Goal: Navigation & Orientation: Understand site structure

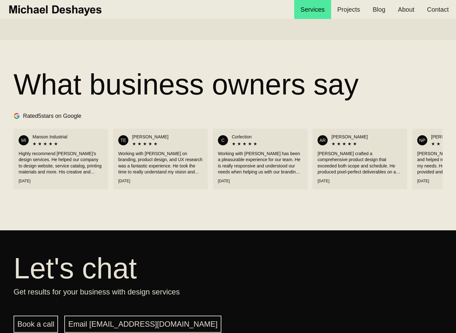
scroll to position [0, 64]
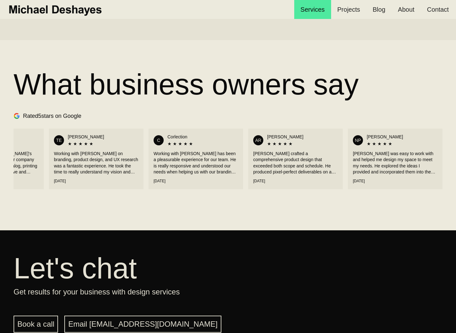
drag, startPoint x: 356, startPoint y: 163, endPoint x: 223, endPoint y: 170, distance: 133.1
click at [223, 170] on div "MI Manson Industrial ★ ★ ★ ★ ★ Highly recommend Michael's design services. He h…" at bounding box center [228, 158] width 429 height 67
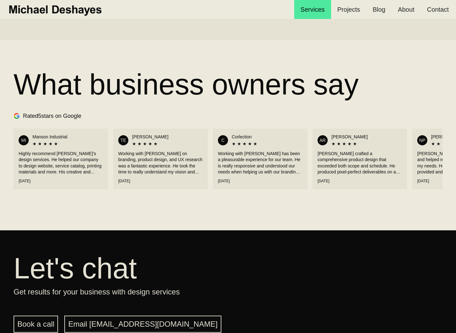
drag, startPoint x: 157, startPoint y: 171, endPoint x: 380, endPoint y: 194, distance: 223.7
click at [365, 168] on div "MI Manson Industrial ★ ★ ★ ★ ★ Highly recommend Michael's design services. He h…" at bounding box center [228, 158] width 429 height 67
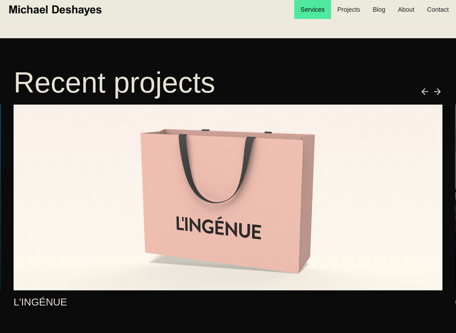
scroll to position [452, 0]
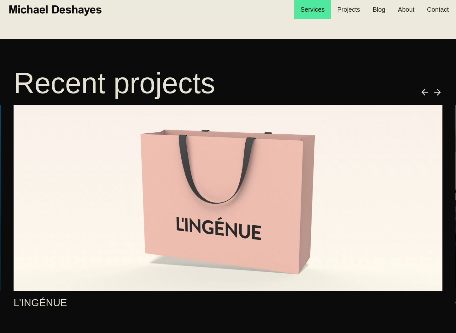
click at [440, 91] on img "next slide" at bounding box center [438, 92] width 10 height 10
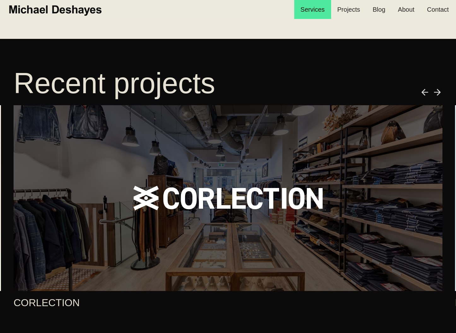
click at [440, 92] on img "next slide" at bounding box center [438, 92] width 10 height 10
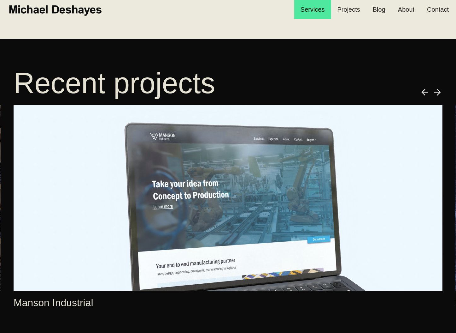
click at [440, 92] on img "next slide" at bounding box center [438, 92] width 10 height 10
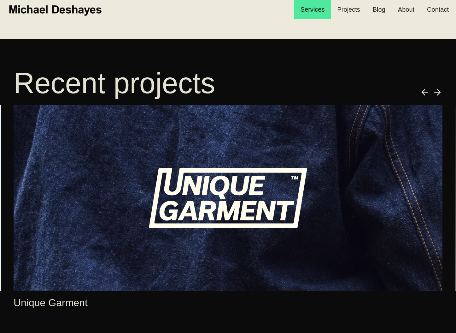
click at [440, 92] on img "next slide" at bounding box center [438, 92] width 10 height 10
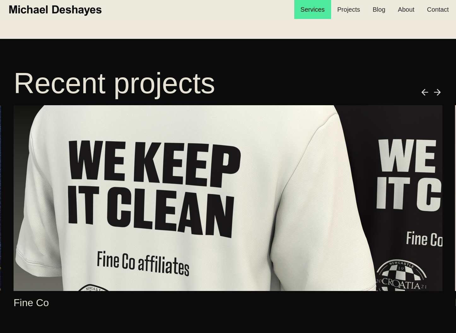
click at [440, 92] on img "next slide" at bounding box center [438, 92] width 10 height 10
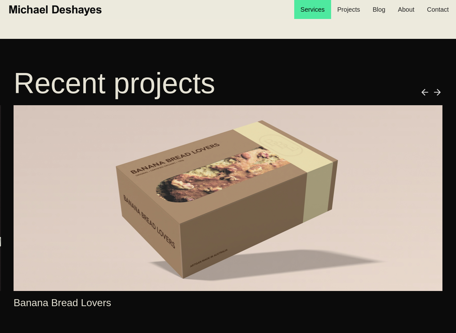
click at [440, 92] on img "next slide" at bounding box center [438, 92] width 10 height 10
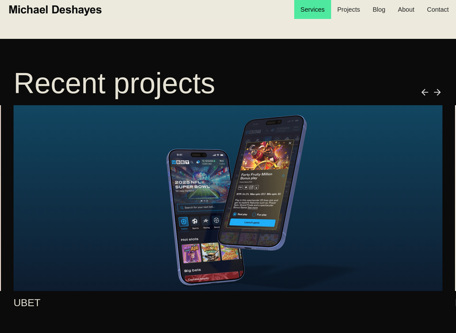
click at [440, 92] on img "next slide" at bounding box center [438, 92] width 10 height 10
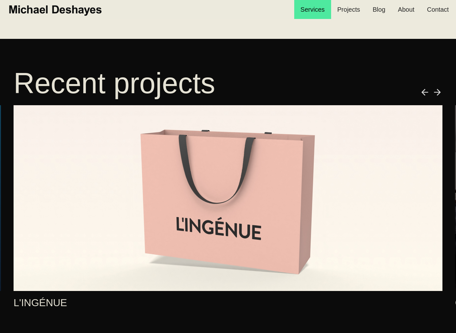
click at [440, 92] on img "next slide" at bounding box center [438, 92] width 10 height 10
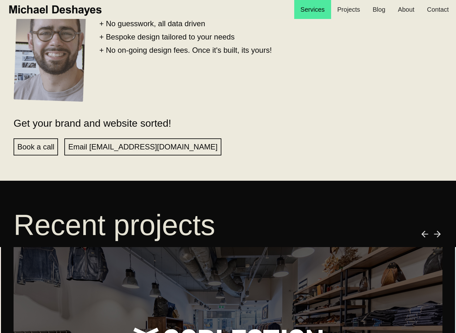
scroll to position [0, 0]
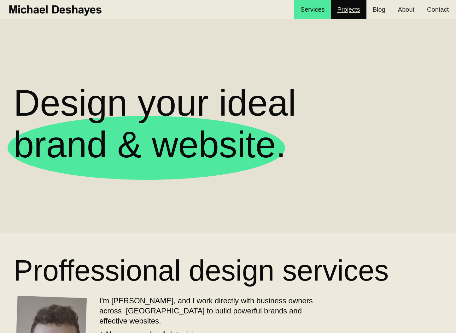
click at [356, 11] on link "Projects" at bounding box center [348, 9] width 35 height 19
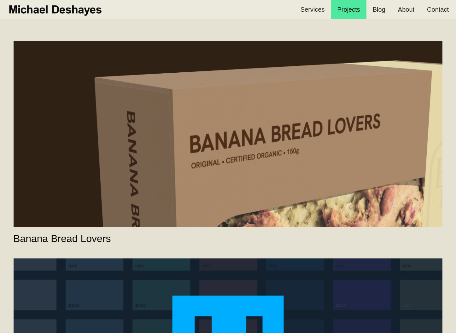
click at [314, 107] on link "Banana Bread Lovers" at bounding box center [228, 134] width 429 height 186
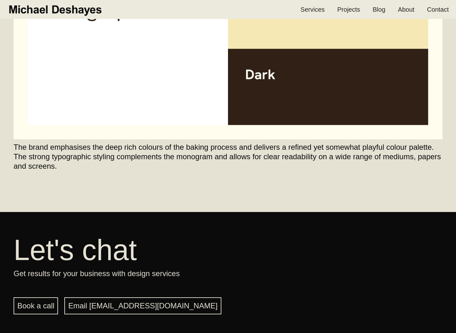
scroll to position [1170, 0]
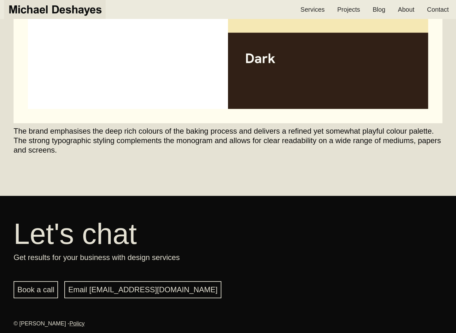
click at [80, 15] on img "home" at bounding box center [54, 10] width 95 height 14
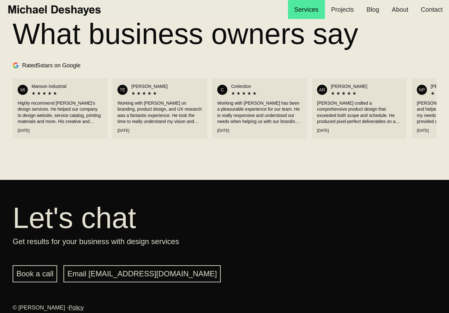
scroll to position [1057, 0]
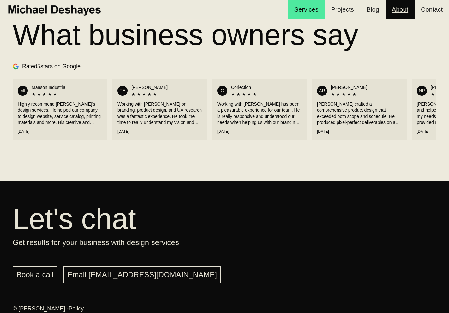
click at [387, 10] on link "About" at bounding box center [399, 9] width 29 height 19
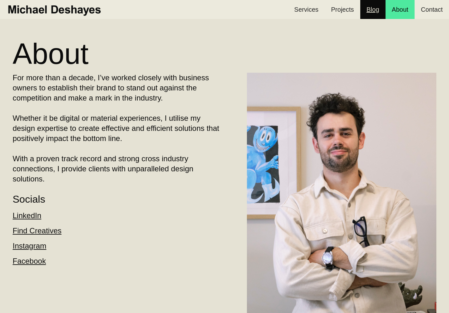
click at [376, 15] on link "Blog" at bounding box center [372, 9] width 25 height 19
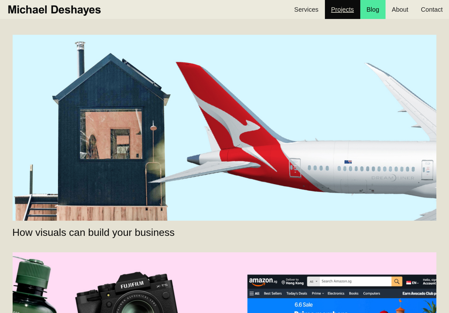
click at [351, 12] on link "Projects" at bounding box center [342, 9] width 35 height 19
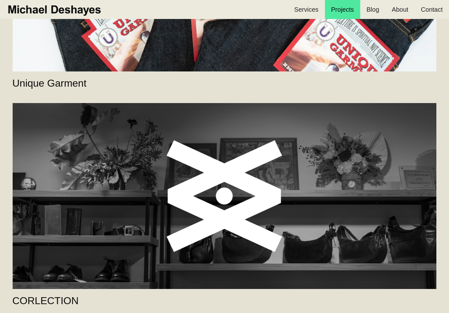
scroll to position [2286, 0]
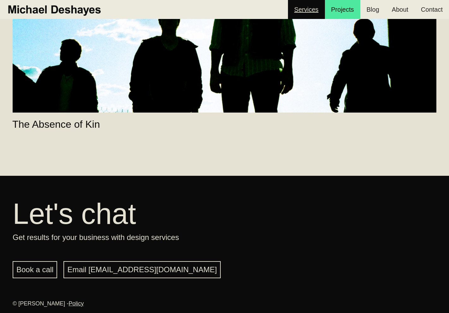
click at [317, 10] on link "Services" at bounding box center [306, 9] width 37 height 19
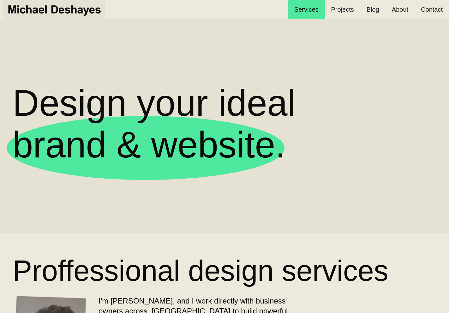
click at [96, 14] on img "home" at bounding box center [53, 10] width 95 height 14
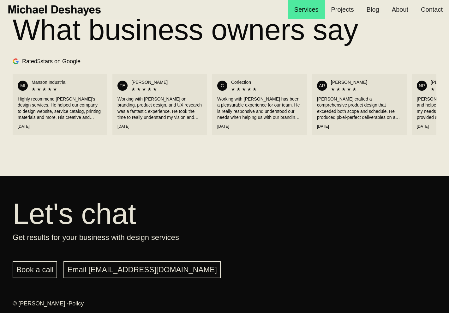
click at [82, 305] on link "Policy" at bounding box center [75, 303] width 15 height 6
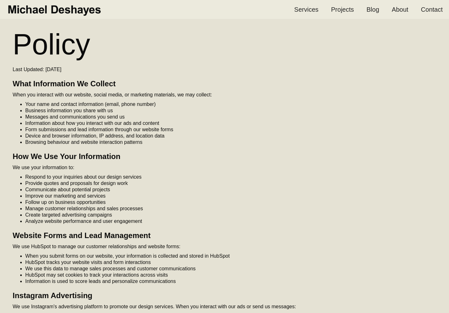
click at [74, 14] on img "home" at bounding box center [53, 10] width 95 height 14
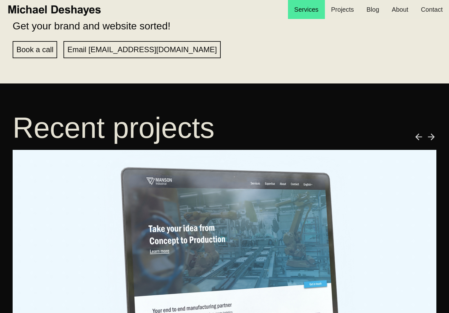
scroll to position [423, 0]
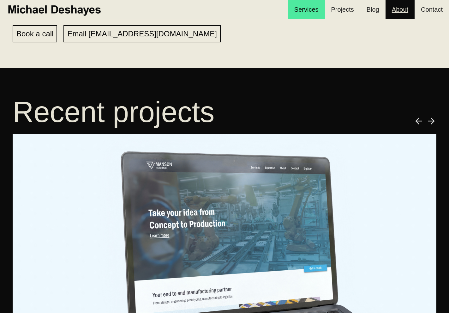
click at [403, 15] on link "About" at bounding box center [399, 9] width 29 height 19
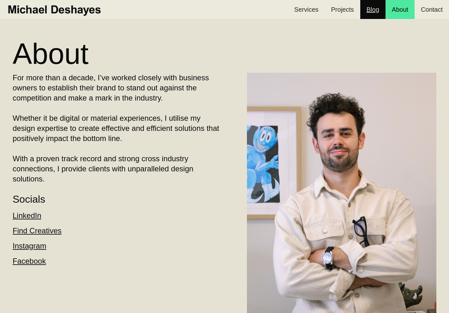
click at [379, 15] on link "Blog" at bounding box center [372, 9] width 25 height 19
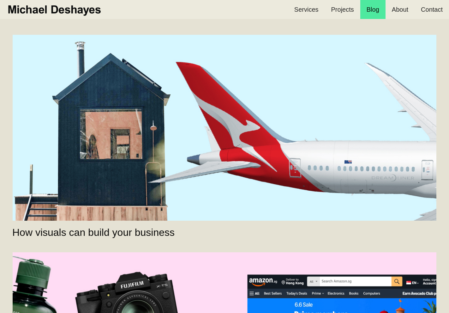
click at [406, 132] on link "How visuals can build your business" at bounding box center [225, 128] width 424 height 186
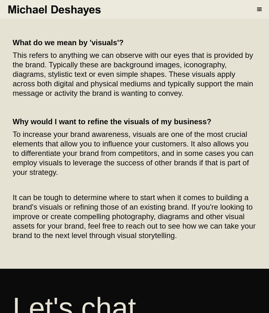
scroll to position [1060, 0]
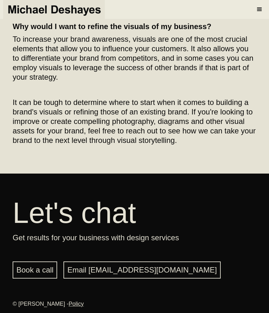
click at [51, 12] on img "home" at bounding box center [53, 10] width 95 height 14
